Goal: Download file/media

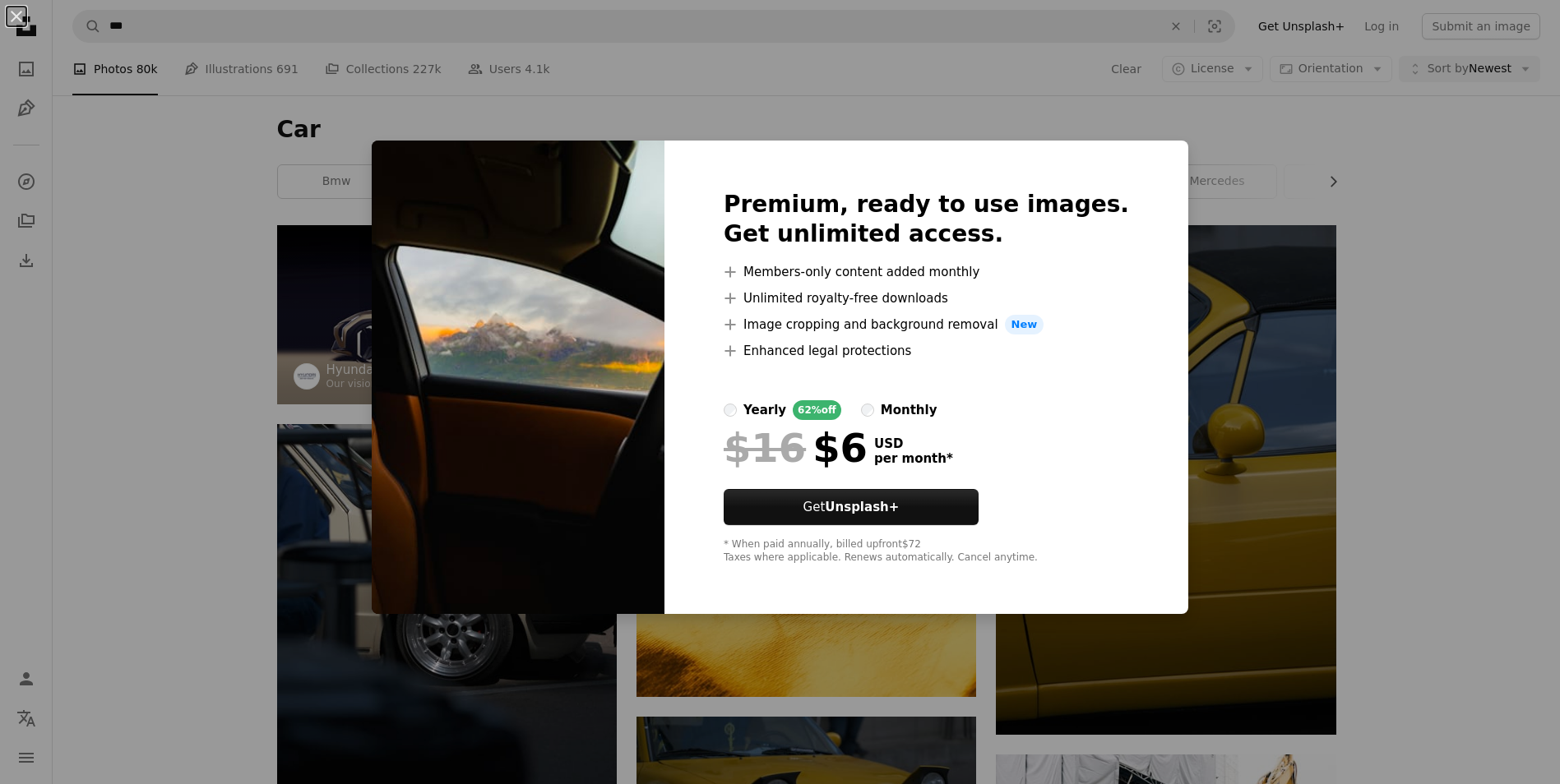
scroll to position [1096, 0]
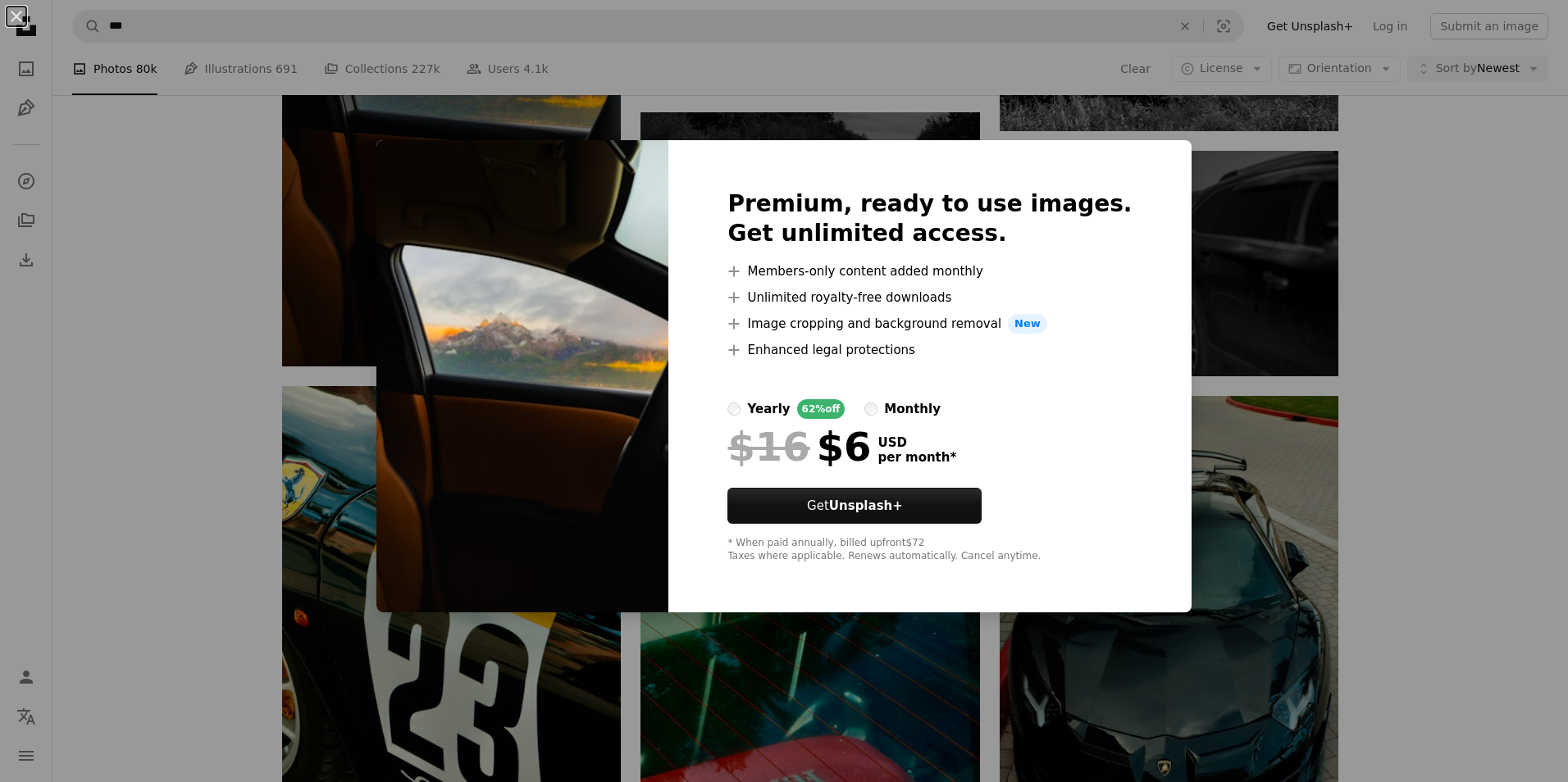
click at [1475, 291] on div "An X shape Premium, ready to use images. Get unlimited access. A plus sign Memb…" at bounding box center [784, 391] width 1568 height 782
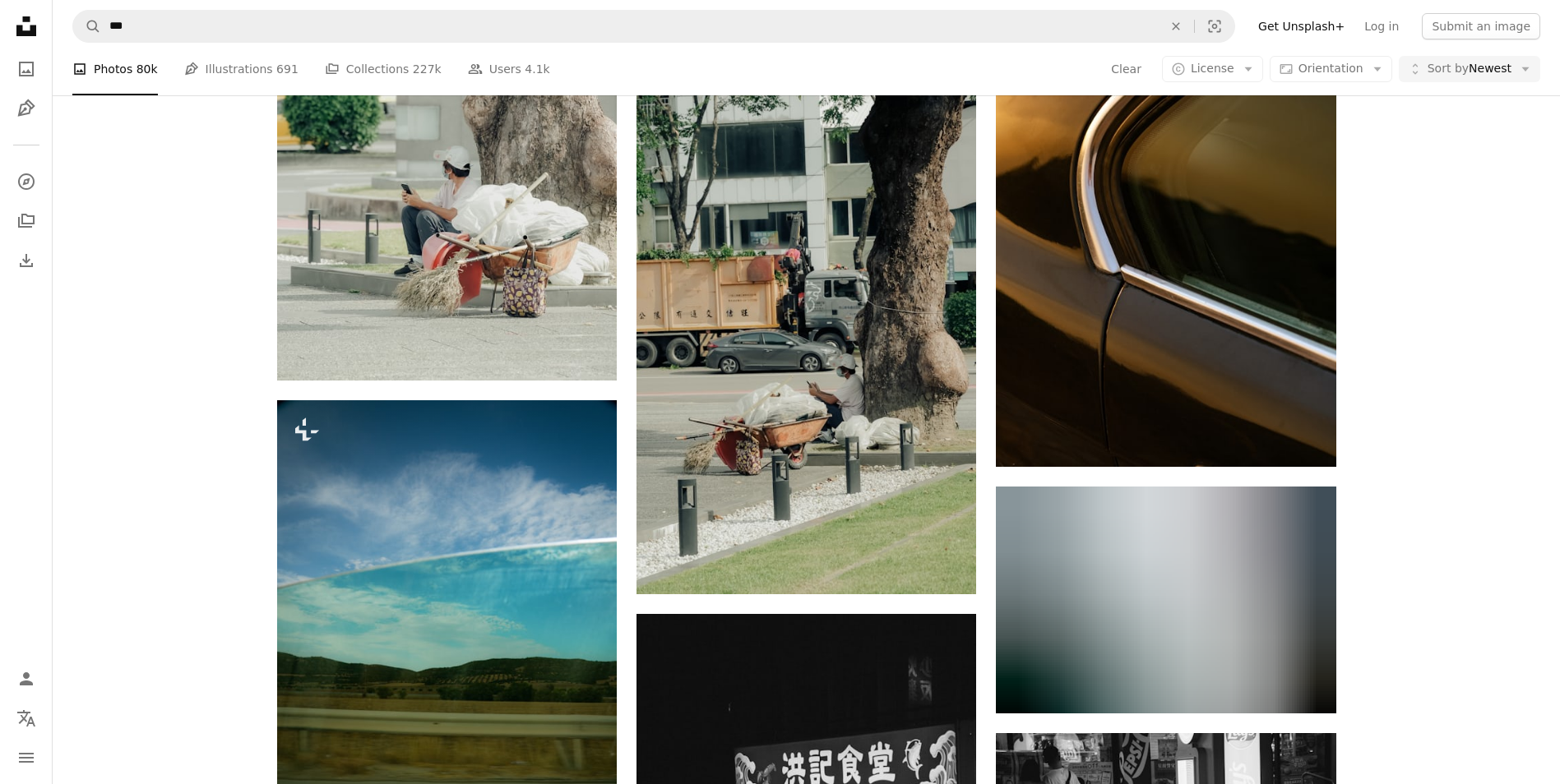
scroll to position [33249, 0]
